Goal: Use online tool/utility: Utilize a website feature to perform a specific function

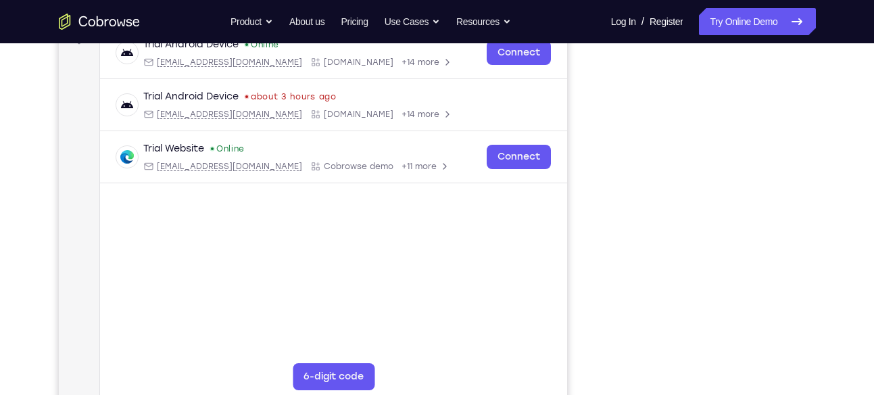
scroll to position [249, 0]
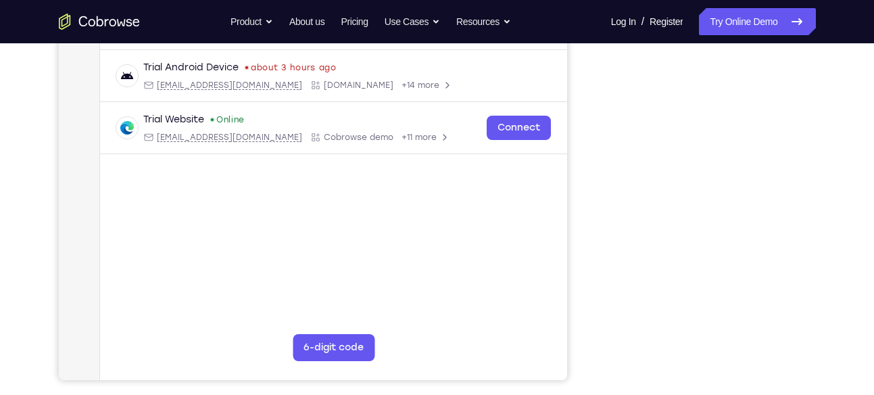
click at [124, 24] on icon "Go to the home page" at bounding box center [99, 22] width 81 height 16
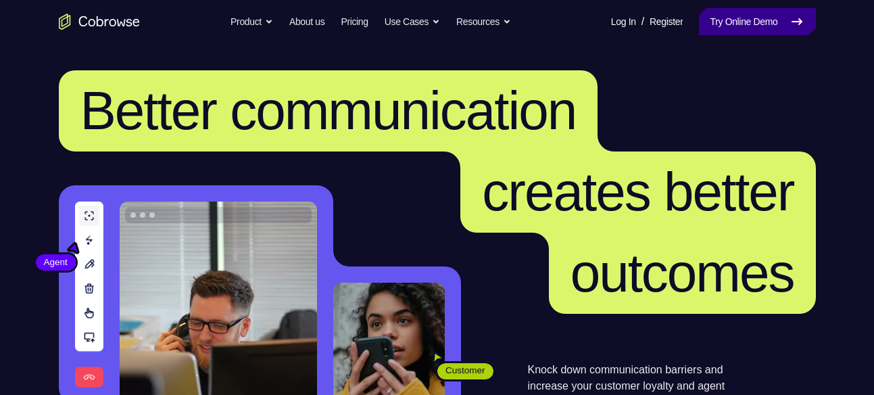
click at [743, 20] on link "Try Online Demo" at bounding box center [757, 21] width 116 height 27
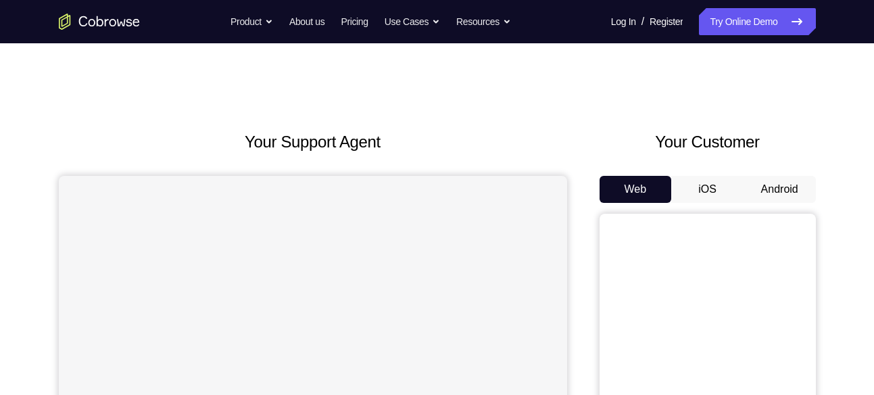
click at [768, 186] on button "Android" at bounding box center [779, 189] width 72 height 27
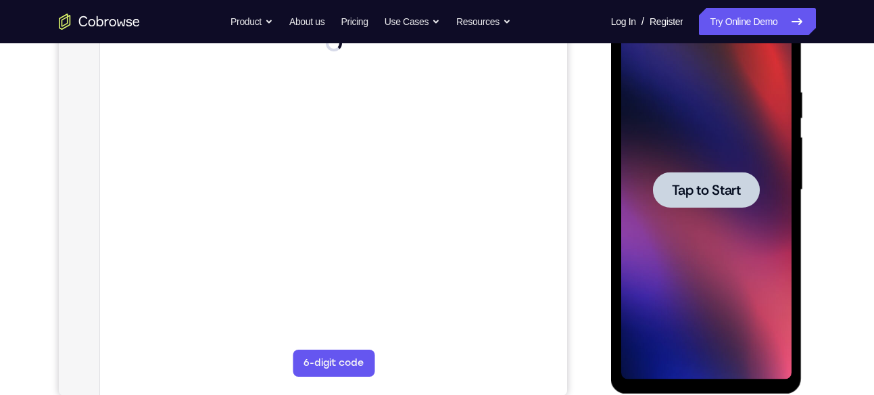
scroll to position [236, 0]
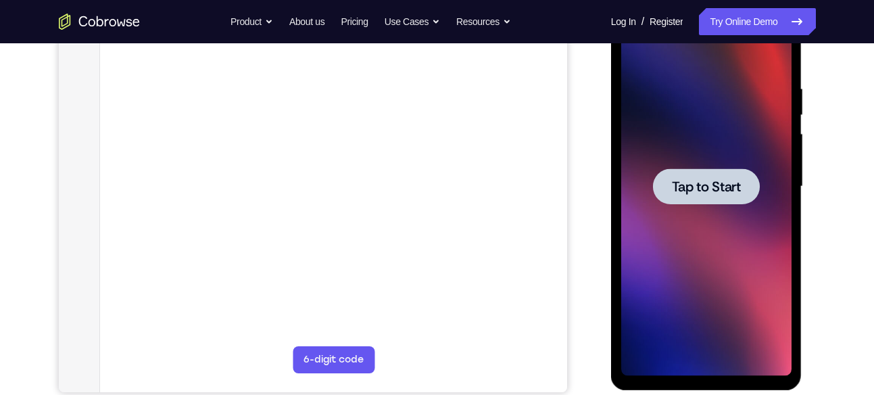
click at [718, 185] on span "Tap to Start" at bounding box center [706, 187] width 69 height 14
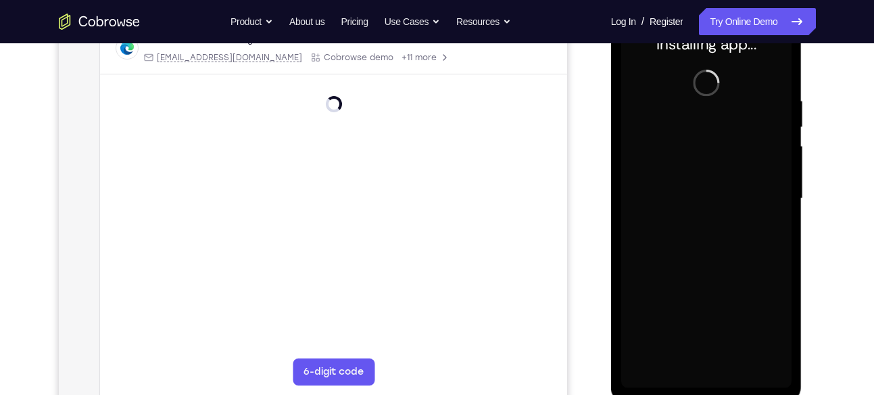
scroll to position [224, 0]
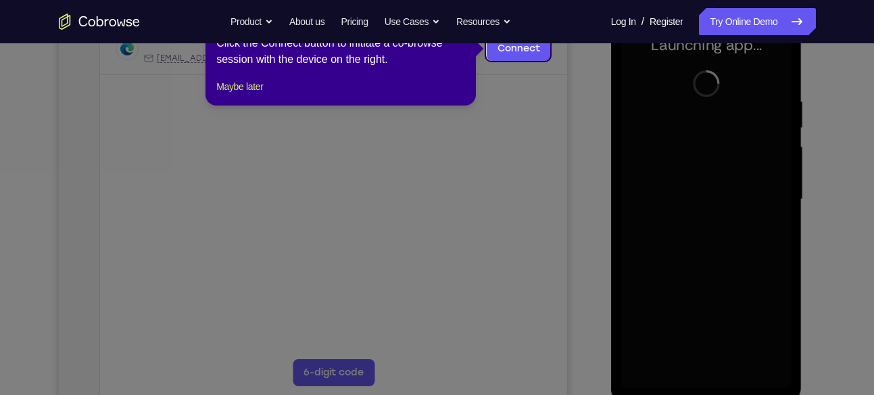
drag, startPoint x: 107, startPoint y: 198, endPoint x: 526, endPoint y: 236, distance: 420.6
click at [526, 236] on icon at bounding box center [442, 197] width 884 height 395
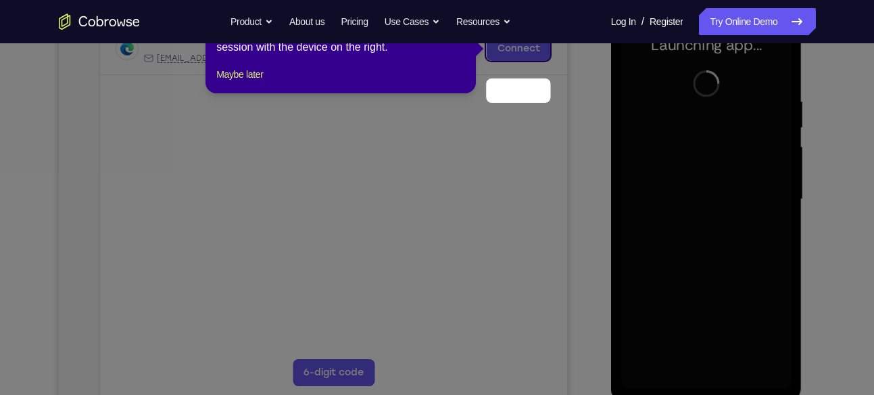
scroll to position [167, 0]
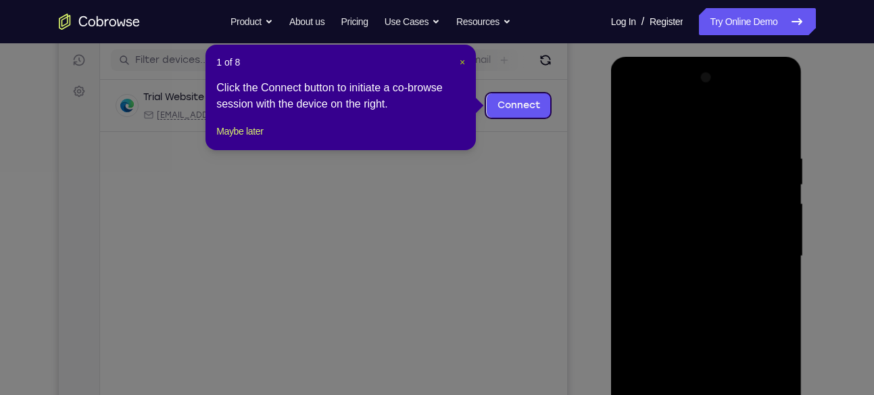
click at [461, 62] on span "×" at bounding box center [461, 62] width 5 height 11
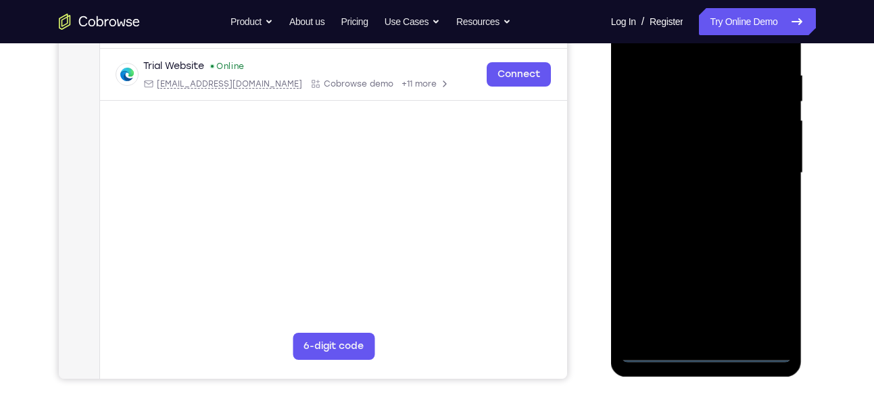
scroll to position [251, 0]
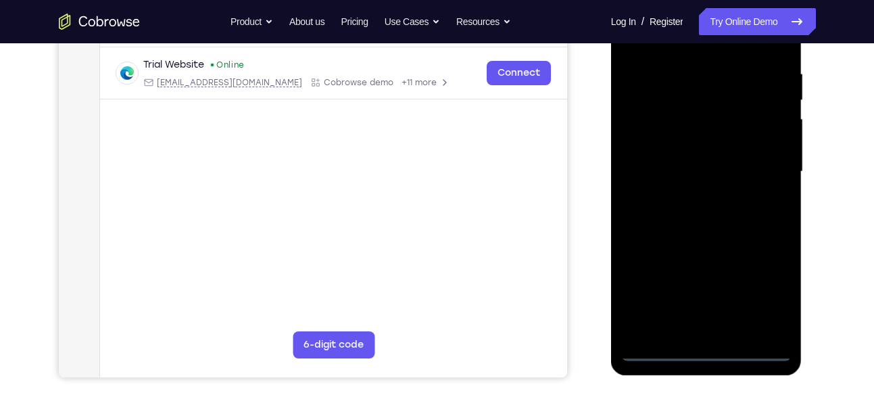
click at [704, 343] on div at bounding box center [706, 171] width 170 height 378
click at [706, 351] on div at bounding box center [706, 171] width 170 height 378
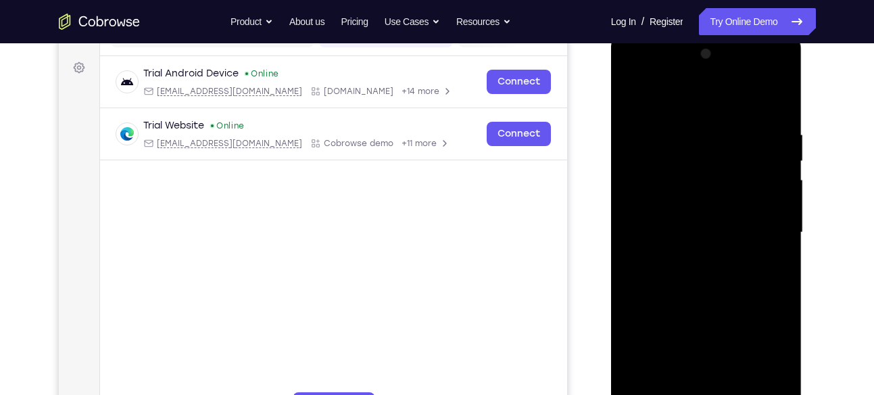
scroll to position [190, 0]
click at [764, 355] on div at bounding box center [706, 233] width 170 height 378
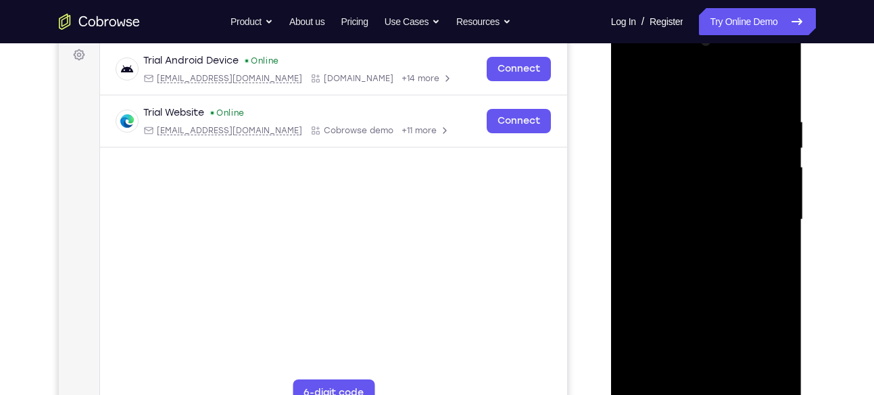
scroll to position [206, 0]
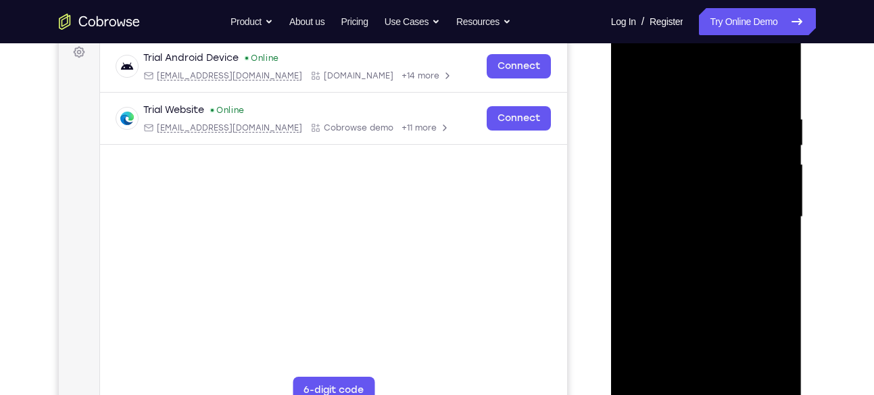
click at [685, 81] on div at bounding box center [706, 217] width 170 height 378
click at [646, 180] on div at bounding box center [706, 217] width 170 height 378
click at [680, 207] on div at bounding box center [706, 217] width 170 height 378
click at [698, 194] on div at bounding box center [706, 217] width 170 height 378
click at [689, 228] on div at bounding box center [706, 217] width 170 height 378
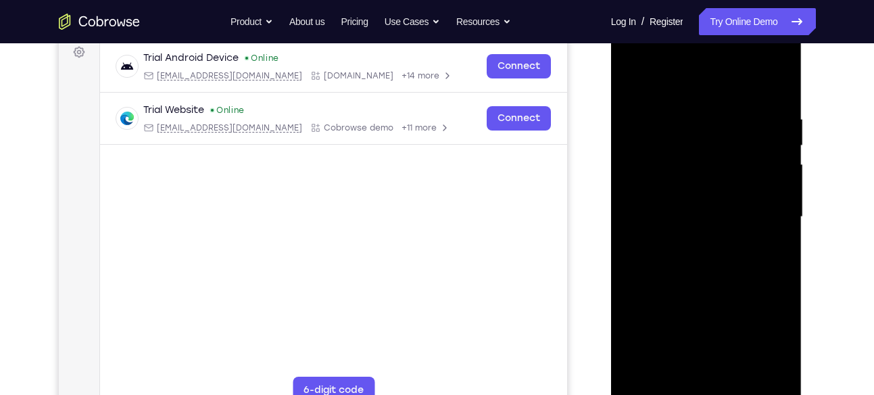
click at [688, 370] on div at bounding box center [706, 217] width 170 height 378
click at [762, 78] on div at bounding box center [706, 217] width 170 height 378
click at [678, 145] on div at bounding box center [706, 217] width 170 height 378
drag, startPoint x: 729, startPoint y: 333, endPoint x: 736, endPoint y: 71, distance: 262.2
click at [736, 71] on div at bounding box center [706, 217] width 170 height 378
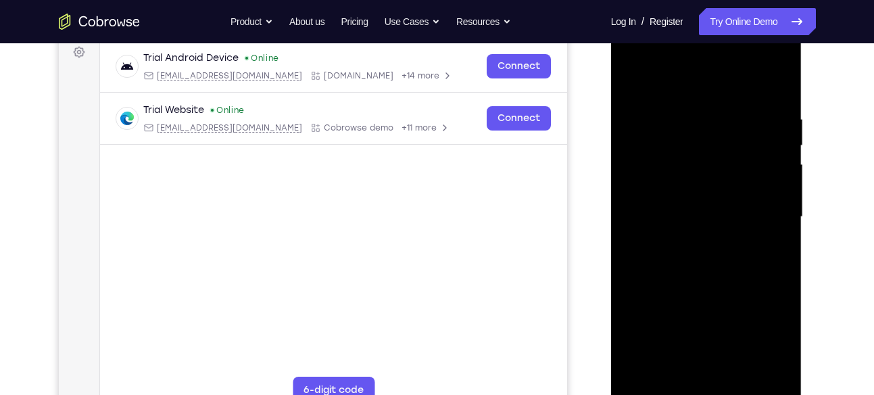
drag, startPoint x: 741, startPoint y: 304, endPoint x: 730, endPoint y: 116, distance: 188.1
click at [730, 116] on div at bounding box center [706, 217] width 170 height 378
drag, startPoint x: 711, startPoint y: 303, endPoint x: 692, endPoint y: 117, distance: 187.4
click at [692, 117] on div at bounding box center [706, 217] width 170 height 378
click at [753, 198] on div at bounding box center [706, 217] width 170 height 378
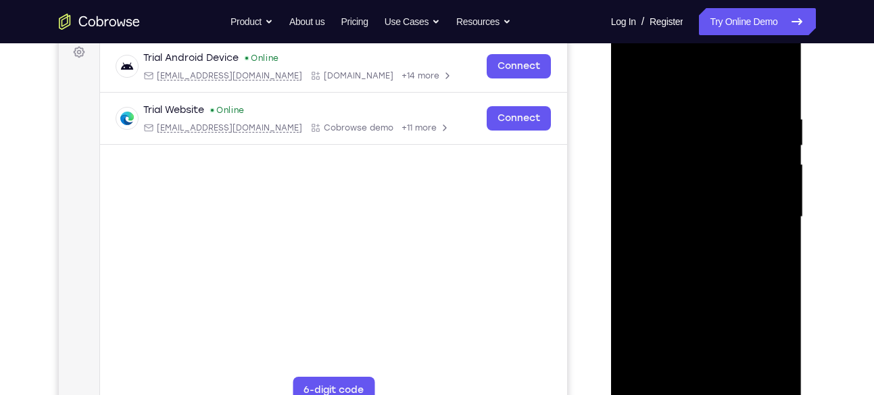
drag, startPoint x: 712, startPoint y: 352, endPoint x: 737, endPoint y: 121, distance: 232.4
click at [737, 121] on div at bounding box center [706, 217] width 170 height 378
drag, startPoint x: 739, startPoint y: 316, endPoint x: 734, endPoint y: 136, distance: 179.8
click at [734, 136] on div at bounding box center [706, 217] width 170 height 378
drag, startPoint x: 724, startPoint y: 329, endPoint x: 734, endPoint y: 128, distance: 200.9
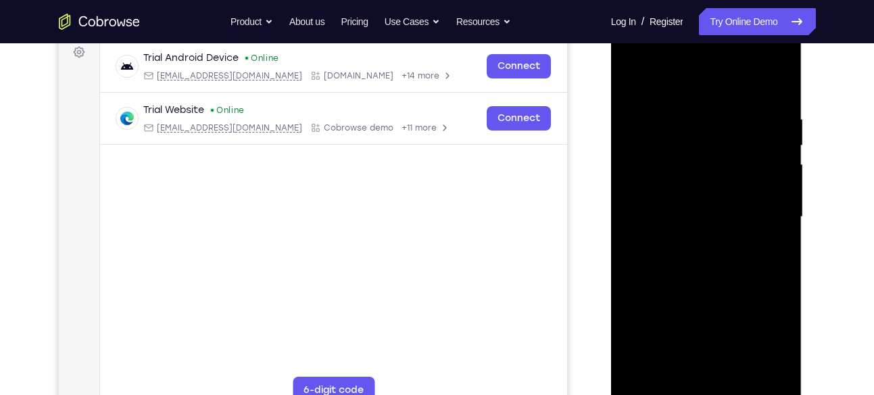
click at [734, 128] on div at bounding box center [706, 217] width 170 height 378
drag, startPoint x: 716, startPoint y: 331, endPoint x: 718, endPoint y: 168, distance: 162.8
click at [718, 168] on div at bounding box center [706, 217] width 170 height 378
drag, startPoint x: 728, startPoint y: 368, endPoint x: -36, endPoint y: 428, distance: 767.2
click at [611, 394] on html "Online web based iOS Simulators and Android Emulators. Run iPhone, iPad, Mobile…" at bounding box center [707, 220] width 193 height 405
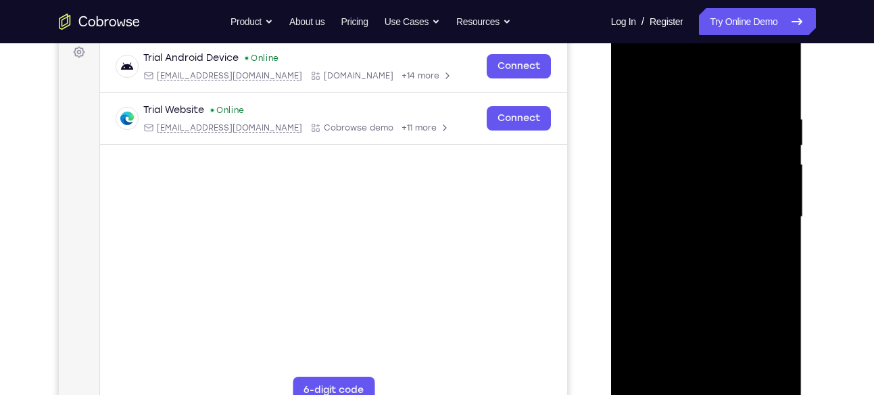
drag, startPoint x: 692, startPoint y: 326, endPoint x: 711, endPoint y: 93, distance: 233.9
click at [711, 93] on div at bounding box center [706, 217] width 170 height 378
drag, startPoint x: 724, startPoint y: 352, endPoint x: 735, endPoint y: 112, distance: 240.1
click at [735, 112] on div at bounding box center [706, 217] width 170 height 378
drag, startPoint x: 730, startPoint y: 363, endPoint x: 737, endPoint y: 114, distance: 248.7
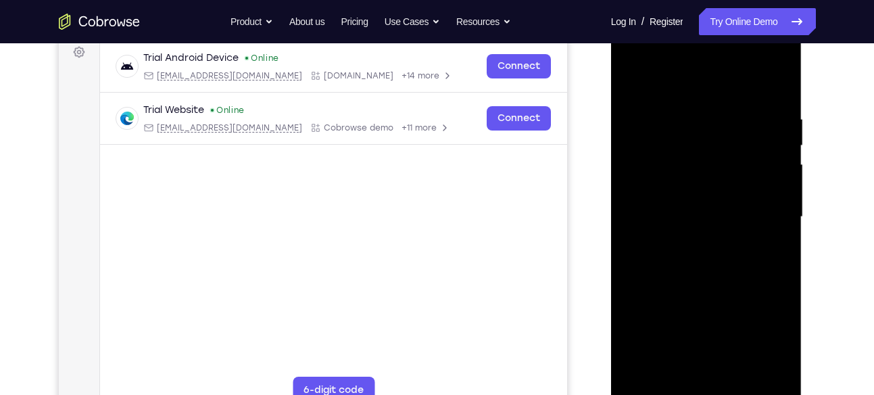
click at [737, 114] on div at bounding box center [706, 217] width 170 height 378
drag, startPoint x: 736, startPoint y: 366, endPoint x: 727, endPoint y: 136, distance: 229.9
click at [727, 136] on div at bounding box center [706, 217] width 170 height 378
click at [722, 293] on div at bounding box center [706, 217] width 170 height 378
click at [633, 81] on div at bounding box center [706, 217] width 170 height 378
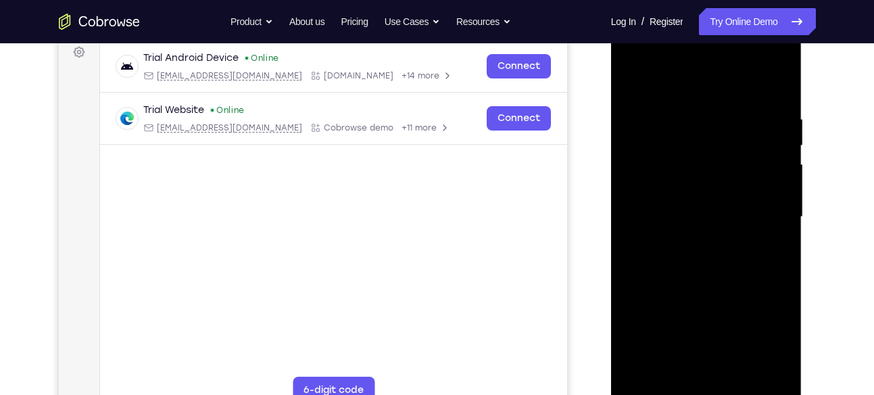
drag, startPoint x: 729, startPoint y: 326, endPoint x: 697, endPoint y: 196, distance: 134.2
click at [697, 196] on div at bounding box center [706, 217] width 170 height 378
click at [658, 114] on div at bounding box center [706, 217] width 170 height 378
drag, startPoint x: 713, startPoint y: 296, endPoint x: 712, endPoint y: 119, distance: 177.0
click at [712, 119] on div at bounding box center [706, 217] width 170 height 378
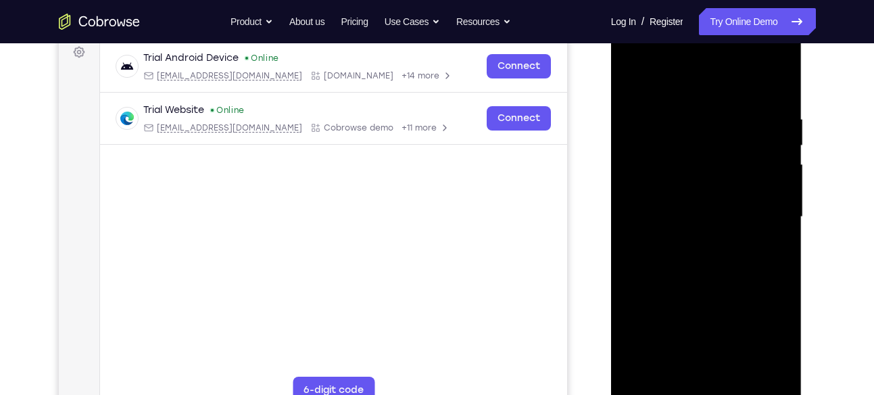
click at [632, 78] on div at bounding box center [706, 217] width 170 height 378
drag, startPoint x: 729, startPoint y: 333, endPoint x: 718, endPoint y: 122, distance: 211.8
click at [718, 122] on div at bounding box center [706, 217] width 170 height 378
drag, startPoint x: 730, startPoint y: 334, endPoint x: 703, endPoint y: 90, distance: 246.1
click at [703, 90] on div at bounding box center [706, 217] width 170 height 378
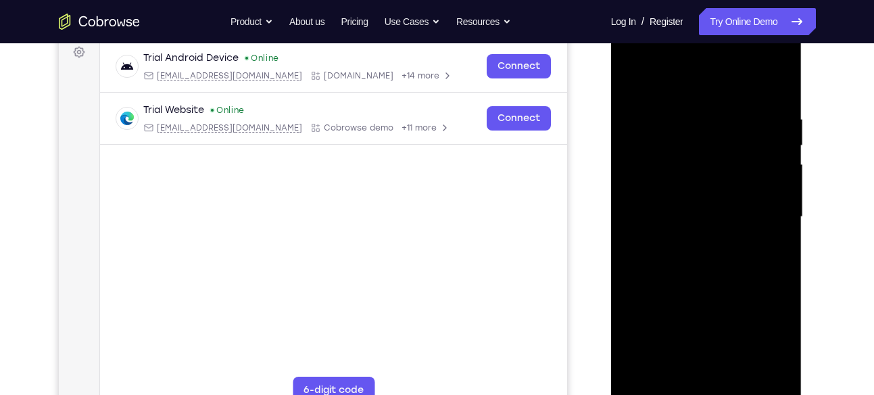
drag, startPoint x: 728, startPoint y: 344, endPoint x: 724, endPoint y: 122, distance: 221.6
click at [724, 122] on div at bounding box center [706, 217] width 170 height 378
drag, startPoint x: 716, startPoint y: 349, endPoint x: 727, endPoint y: 125, distance: 224.6
click at [727, 125] on div at bounding box center [706, 217] width 170 height 378
drag, startPoint x: 708, startPoint y: 289, endPoint x: 720, endPoint y: 107, distance: 181.5
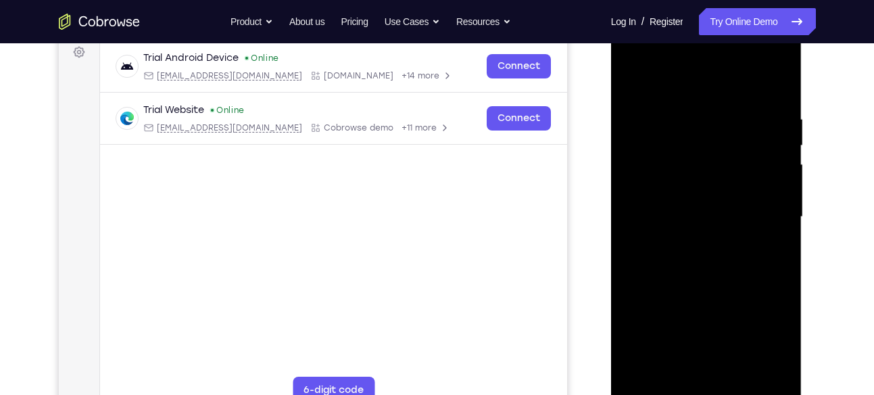
click at [720, 107] on div at bounding box center [706, 217] width 170 height 378
drag, startPoint x: 728, startPoint y: 336, endPoint x: 729, endPoint y: 204, distance: 131.8
click at [729, 204] on div at bounding box center [706, 217] width 170 height 378
click at [743, 289] on div at bounding box center [706, 217] width 170 height 378
click at [632, 81] on div at bounding box center [706, 217] width 170 height 378
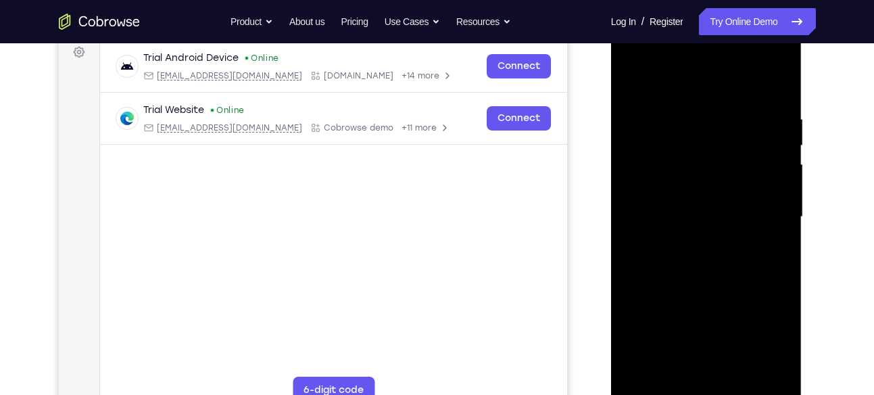
drag, startPoint x: 752, startPoint y: 120, endPoint x: 695, endPoint y: 360, distance: 246.6
click at [695, 360] on div at bounding box center [706, 217] width 170 height 378
drag, startPoint x: 716, startPoint y: 118, endPoint x: 711, endPoint y: 367, distance: 248.7
click at [711, 367] on div at bounding box center [706, 217] width 170 height 378
drag, startPoint x: 738, startPoint y: 120, endPoint x: 761, endPoint y: 370, distance: 250.4
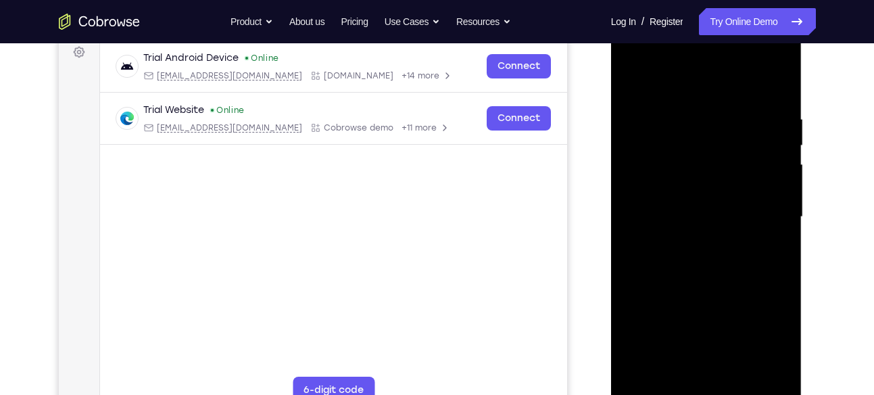
click at [761, 370] on div at bounding box center [706, 217] width 170 height 378
drag, startPoint x: 698, startPoint y: 131, endPoint x: 733, endPoint y: 362, distance: 233.7
click at [733, 362] on div at bounding box center [706, 217] width 170 height 378
drag, startPoint x: 741, startPoint y: 107, endPoint x: 755, endPoint y: 363, distance: 257.1
click at [755, 363] on div at bounding box center [706, 217] width 170 height 378
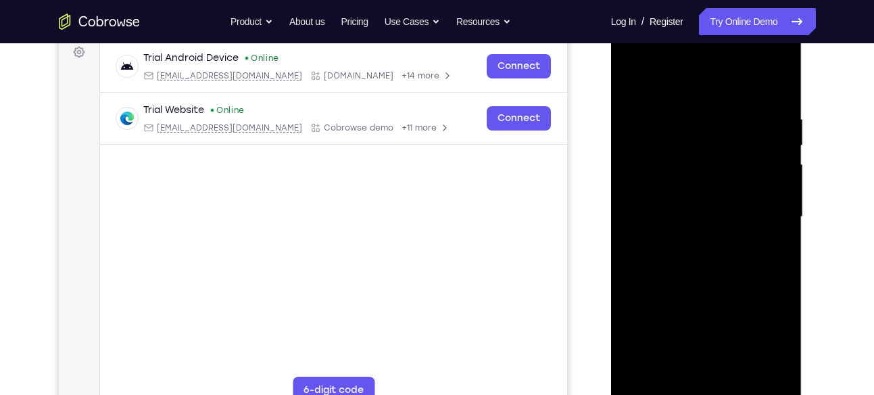
drag, startPoint x: 718, startPoint y: 107, endPoint x: 743, endPoint y: 405, distance: 298.3
click at [743, 394] on div at bounding box center [706, 217] width 170 height 378
drag, startPoint x: 703, startPoint y: 101, endPoint x: 741, endPoint y: 401, distance: 303.0
click at [741, 394] on div at bounding box center [706, 217] width 170 height 378
drag, startPoint x: 693, startPoint y: 124, endPoint x: 699, endPoint y: 137, distance: 14.8
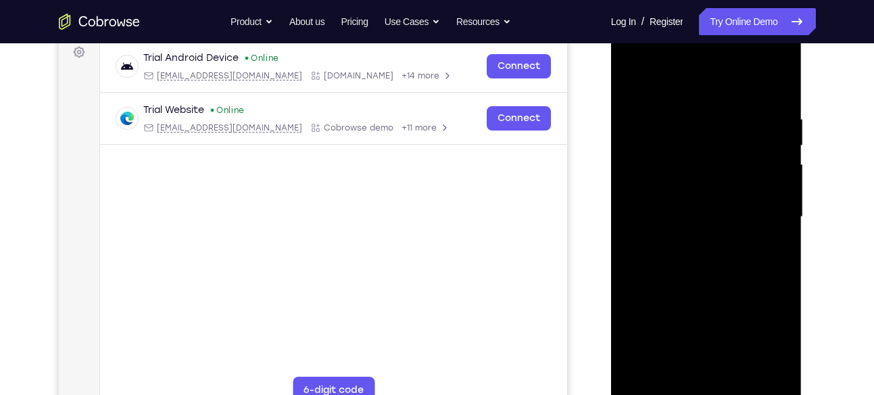
click at [699, 137] on div at bounding box center [706, 217] width 170 height 378
click at [672, 243] on div at bounding box center [706, 217] width 170 height 378
drag, startPoint x: 722, startPoint y: 308, endPoint x: 733, endPoint y: 118, distance: 190.2
click at [733, 118] on div at bounding box center [706, 217] width 170 height 378
drag, startPoint x: 715, startPoint y: 319, endPoint x: 715, endPoint y: 330, distance: 11.5
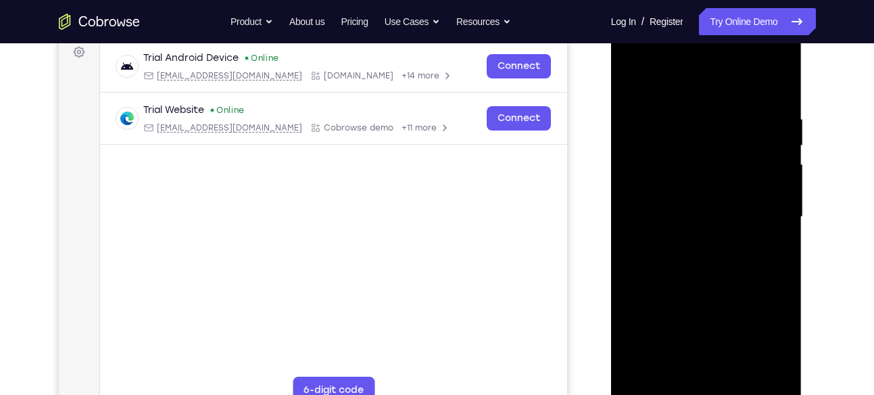
click at [715, 330] on div at bounding box center [706, 217] width 170 height 378
click at [672, 173] on div at bounding box center [706, 217] width 170 height 378
drag, startPoint x: 721, startPoint y: 327, endPoint x: 735, endPoint y: 126, distance: 201.2
click at [735, 126] on div at bounding box center [706, 217] width 170 height 378
drag, startPoint x: 700, startPoint y: 325, endPoint x: 709, endPoint y: 154, distance: 171.2
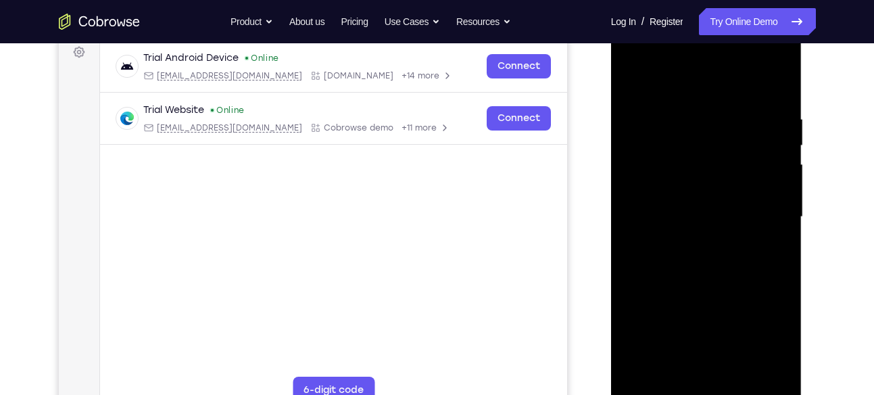
click at [709, 154] on div at bounding box center [706, 217] width 170 height 378
drag, startPoint x: 711, startPoint y: 320, endPoint x: 714, endPoint y: 182, distance: 137.9
click at [714, 182] on div at bounding box center [706, 217] width 170 height 378
drag, startPoint x: 724, startPoint y: 136, endPoint x: 709, endPoint y: 374, distance: 237.6
click at [709, 374] on div at bounding box center [706, 217] width 170 height 378
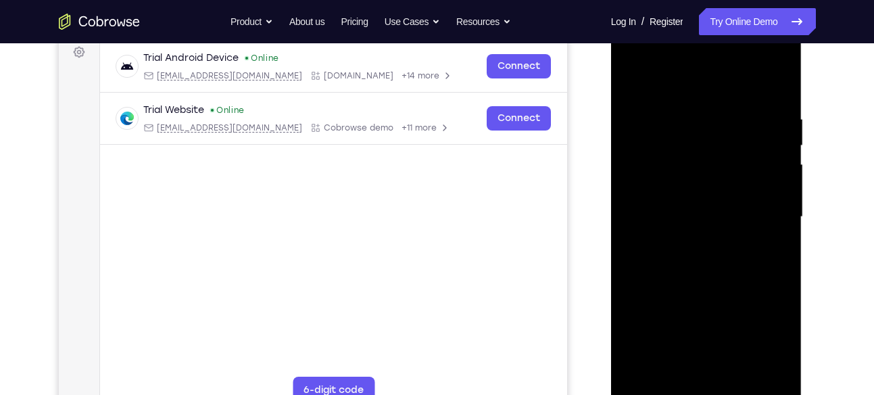
drag, startPoint x: 704, startPoint y: 164, endPoint x: 708, endPoint y: 282, distance: 118.3
click at [708, 282] on div at bounding box center [706, 217] width 170 height 378
click at [683, 250] on div at bounding box center [706, 217] width 170 height 378
drag, startPoint x: 737, startPoint y: 301, endPoint x: 725, endPoint y: 109, distance: 191.6
click at [725, 109] on div at bounding box center [706, 217] width 170 height 378
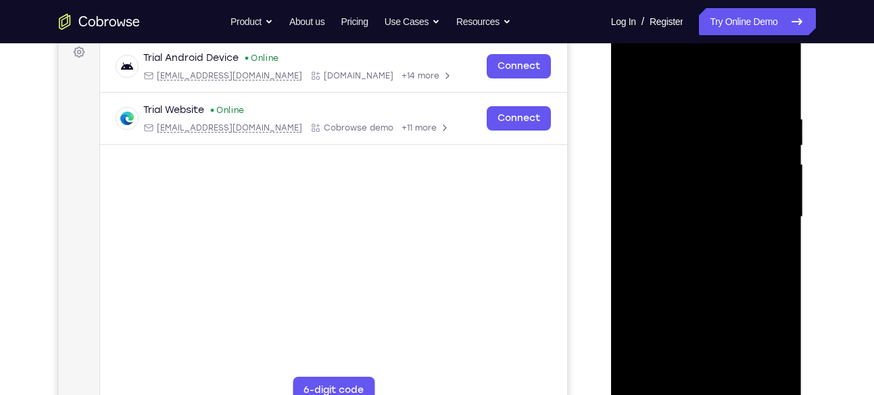
drag, startPoint x: 693, startPoint y: 259, endPoint x: 703, endPoint y: 97, distance: 163.1
click at [703, 97] on div at bounding box center [706, 217] width 170 height 378
drag, startPoint x: 715, startPoint y: 239, endPoint x: 703, endPoint y: 330, distance: 92.7
click at [703, 330] on div at bounding box center [706, 217] width 170 height 378
drag, startPoint x: 693, startPoint y: 152, endPoint x: 684, endPoint y: 329, distance: 177.2
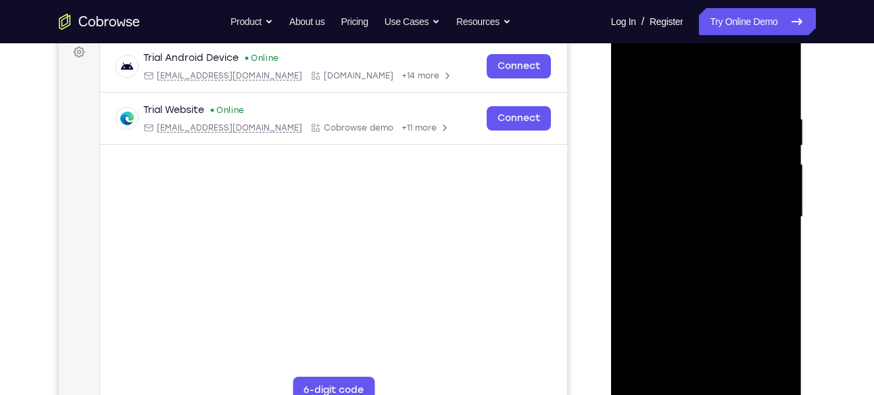
click at [684, 329] on div at bounding box center [706, 217] width 170 height 378
drag, startPoint x: 678, startPoint y: 122, endPoint x: 693, endPoint y: 325, distance: 203.9
click at [693, 325] on div at bounding box center [706, 217] width 170 height 378
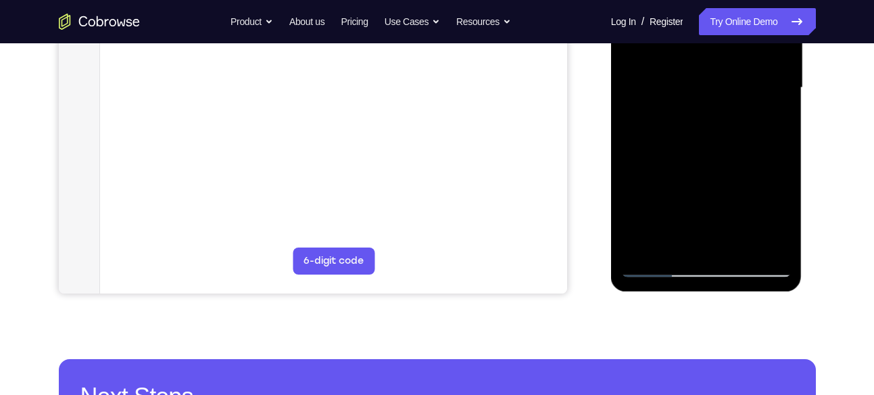
scroll to position [336, 0]
click at [658, 264] on div at bounding box center [706, 87] width 170 height 378
click at [662, 264] on div at bounding box center [706, 87] width 170 height 378
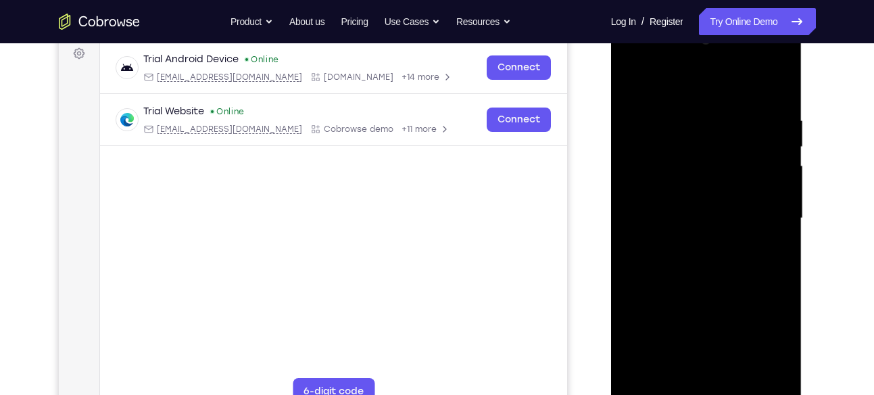
scroll to position [204, 0]
click at [782, 83] on div at bounding box center [706, 219] width 170 height 378
click at [688, 165] on div at bounding box center [706, 219] width 170 height 378
drag, startPoint x: 726, startPoint y: 279, endPoint x: 737, endPoint y: 131, distance: 148.4
click at [737, 131] on div at bounding box center [706, 219] width 170 height 378
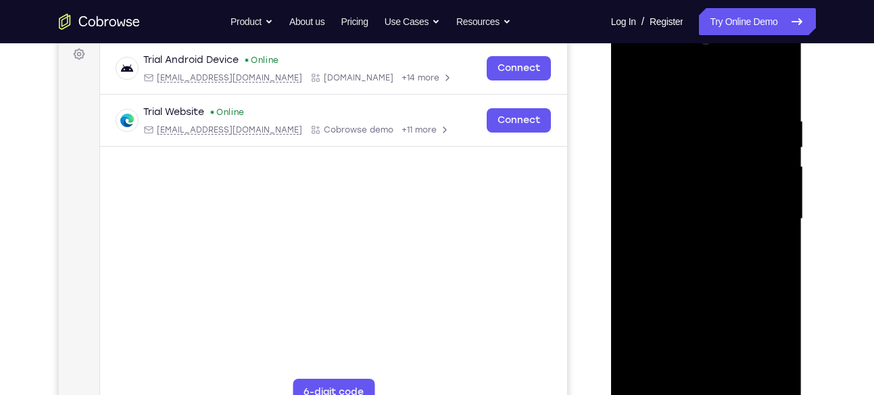
click at [684, 239] on div at bounding box center [706, 219] width 170 height 378
click at [687, 228] on div at bounding box center [706, 219] width 170 height 378
click at [780, 224] on div at bounding box center [706, 219] width 170 height 378
click at [784, 87] on div at bounding box center [706, 219] width 170 height 378
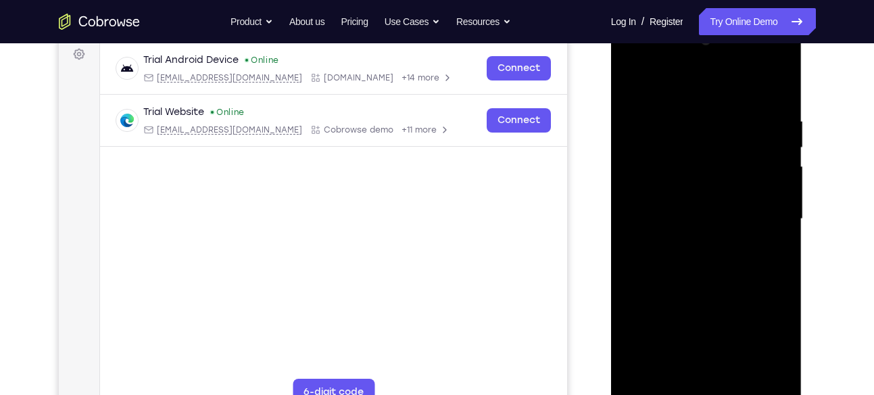
click at [728, 223] on div at bounding box center [706, 219] width 170 height 378
click at [780, 92] on div at bounding box center [706, 219] width 170 height 378
drag, startPoint x: 741, startPoint y: 232, endPoint x: 609, endPoint y: 229, distance: 132.5
click at [611, 229] on html "Online web based iOS Simulators and Android Emulators. Run iPhone, iPad, Mobile…" at bounding box center [707, 222] width 193 height 405
click at [779, 228] on div at bounding box center [706, 219] width 170 height 378
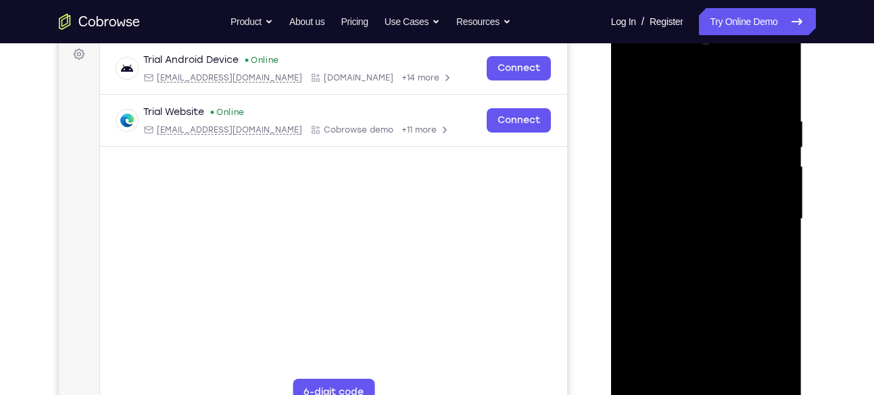
click at [781, 93] on div at bounding box center [706, 219] width 170 height 378
click at [728, 246] on div at bounding box center [706, 219] width 170 height 378
click at [781, 90] on div at bounding box center [706, 219] width 170 height 378
drag, startPoint x: 735, startPoint y: 276, endPoint x: 736, endPoint y: 92, distance: 183.8
click at [736, 92] on div at bounding box center [706, 219] width 170 height 378
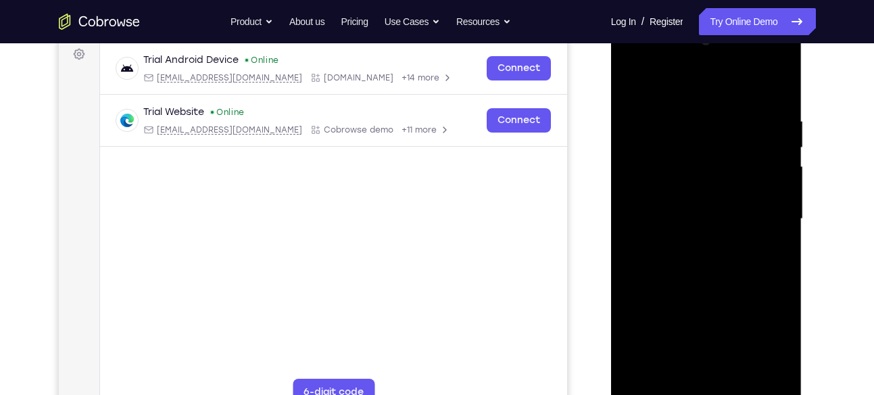
drag, startPoint x: 707, startPoint y: 307, endPoint x: 703, endPoint y: 64, distance: 243.9
click at [703, 64] on div at bounding box center [706, 219] width 170 height 378
drag, startPoint x: 705, startPoint y: 299, endPoint x: 713, endPoint y: 87, distance: 212.3
click at [713, 87] on div at bounding box center [706, 219] width 170 height 378
drag, startPoint x: 722, startPoint y: 336, endPoint x: 726, endPoint y: 78, distance: 258.1
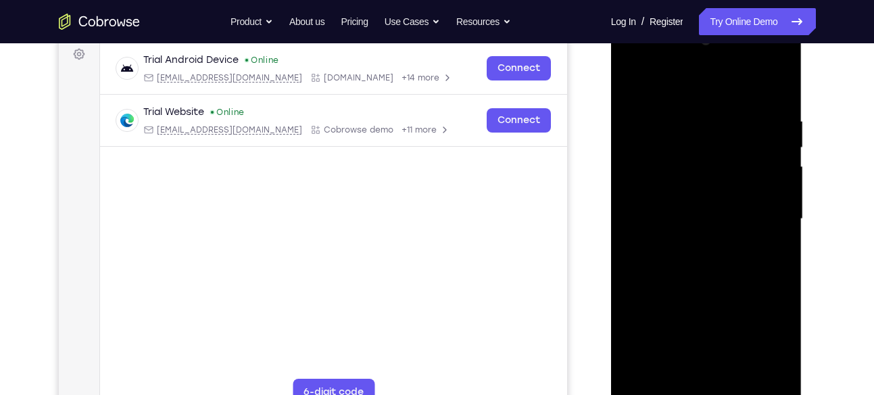
click at [726, 78] on div at bounding box center [706, 219] width 170 height 378
drag, startPoint x: 740, startPoint y: 332, endPoint x: 734, endPoint y: 105, distance: 227.1
click at [734, 105] on div at bounding box center [706, 219] width 170 height 378
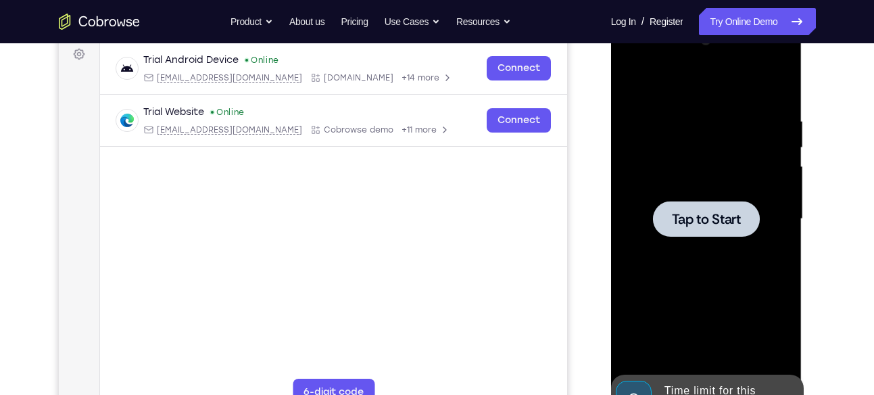
drag, startPoint x: 735, startPoint y: 287, endPoint x: 732, endPoint y: 161, distance: 125.7
click at [732, 20] on div "Tap to Start" at bounding box center [706, 20] width 191 height 0
